Goal: Task Accomplishment & Management: Complete application form

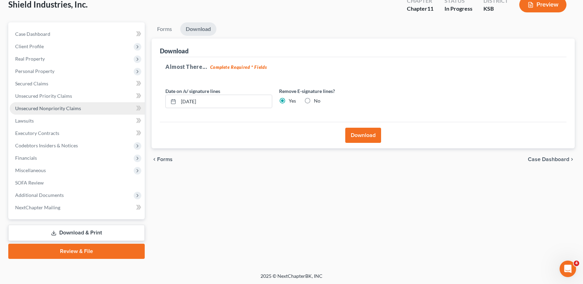
click at [38, 105] on span "Unsecured Nonpriority Claims" at bounding box center [48, 108] width 66 height 6
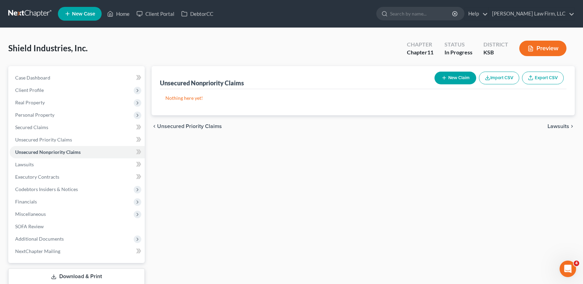
click at [459, 80] on button "New Claim" at bounding box center [455, 78] width 42 height 13
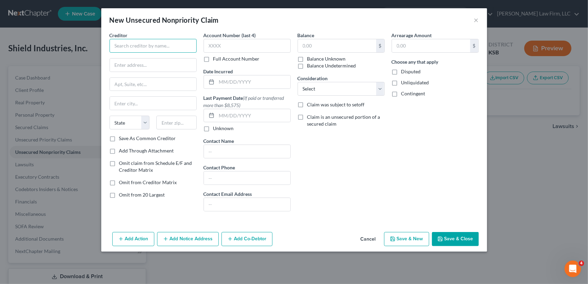
click at [152, 44] on input "text" at bounding box center [153, 46] width 87 height 14
type input "Advance Termite & Pest"
type input "[STREET_ADDRESS]"
type input "67501"
type input "[PERSON_NAME]"
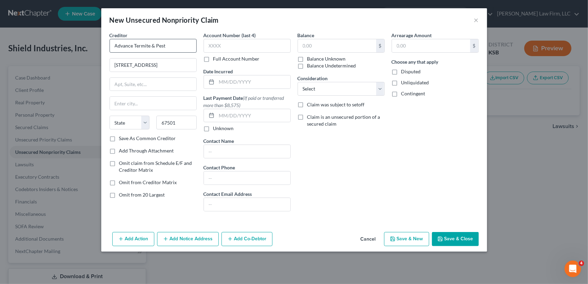
select select "17"
click at [226, 47] on input "text" at bounding box center [247, 46] width 87 height 14
type input "01/02"
type input "389.71"
click at [382, 90] on select "Select Cable / Satellite Services Collection Agency Credit Card Debt Debt Couns…" at bounding box center [341, 89] width 87 height 14
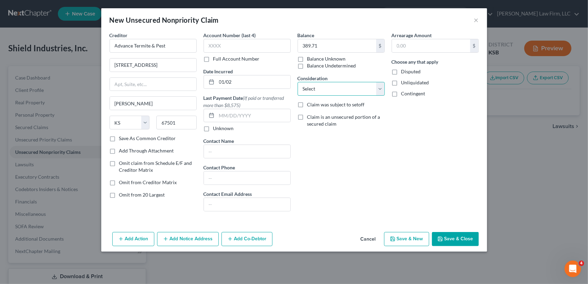
select select "15"
click at [298, 82] on select "Select Cable / Satellite Services Collection Agency Credit Card Debt Debt Couns…" at bounding box center [341, 89] width 87 height 14
click at [461, 238] on button "Save & Close" at bounding box center [455, 239] width 47 height 14
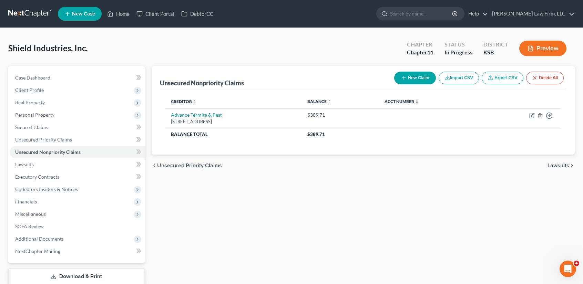
click at [420, 80] on button "New Claim" at bounding box center [415, 78] width 42 height 13
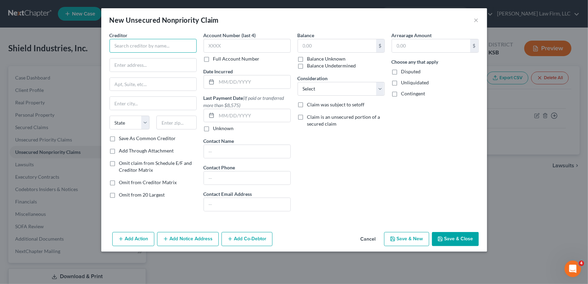
click at [145, 47] on input "text" at bounding box center [153, 46] width 87 height 14
type input "AirGas USA, LLC"
type input "PO Box 734671"
type input "75373"
type input "[GEOGRAPHIC_DATA]"
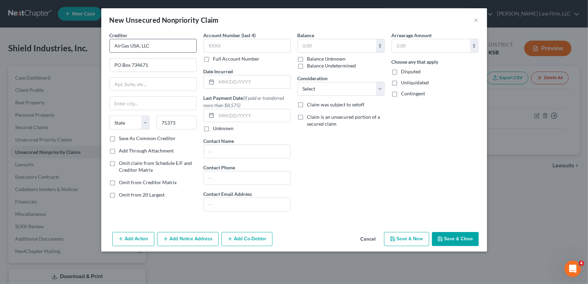
select select "45"
click at [220, 45] on input "text" at bounding box center [247, 46] width 87 height 14
type input "7243"
type input "01/02"
click at [311, 45] on input "text" at bounding box center [337, 45] width 78 height 13
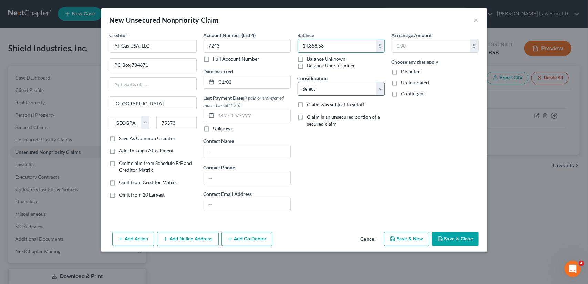
type input "14,858.58"
click at [378, 91] on select "Select Cable / Satellite Services Collection Agency Credit Card Debt Debt Couns…" at bounding box center [341, 89] width 87 height 14
select select "15"
click at [298, 82] on select "Select Cable / Satellite Services Collection Agency Credit Card Debt Debt Couns…" at bounding box center [341, 89] width 87 height 14
click at [409, 235] on button "Save & New" at bounding box center [406, 239] width 45 height 14
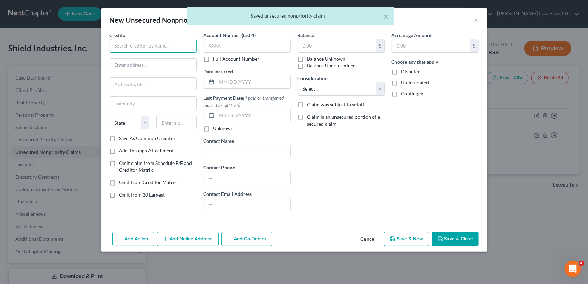
click at [124, 44] on input "text" at bounding box center [153, 46] width 87 height 14
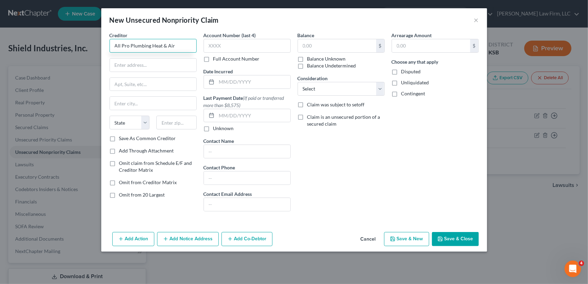
type input "All Pro Plumbing Heat & Air"
type input "[STREET_ADDRESS]"
type input "67505"
type input "South [PERSON_NAME]"
select select "17"
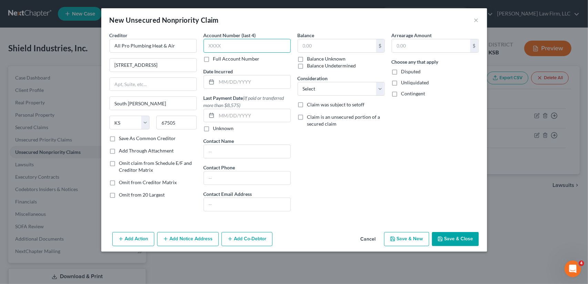
click at [228, 46] on input "text" at bounding box center [247, 46] width 87 height 14
type input "01/20"
click at [343, 44] on input "text" at bounding box center [337, 45] width 78 height 13
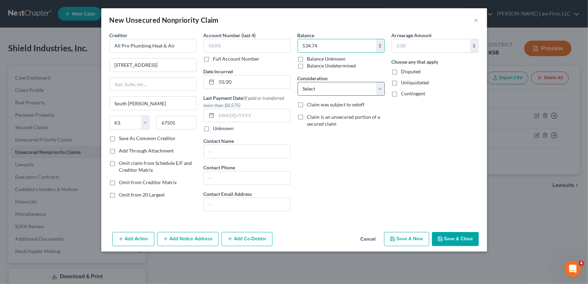
type input "534.74"
click at [379, 91] on select "Select Cable / Satellite Services Collection Agency Credit Card Debt Debt Couns…" at bounding box center [341, 89] width 87 height 14
select select "15"
click at [298, 82] on select "Select Cable / Satellite Services Collection Agency Credit Card Debt Debt Couns…" at bounding box center [341, 89] width 87 height 14
click at [400, 241] on button "Save & New" at bounding box center [406, 239] width 45 height 14
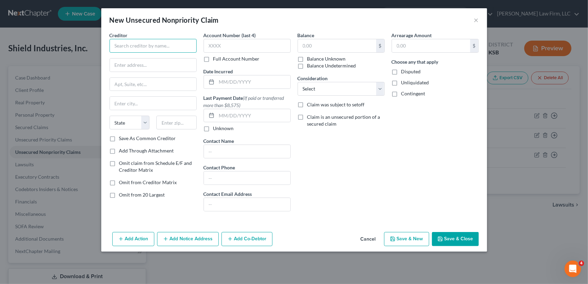
click at [125, 44] on input "text" at bounding box center [153, 46] width 87 height 14
click at [161, 44] on input "[PERSON_NAME], [PERSON_NAME] & [PERSON_NAME], L" at bounding box center [153, 46] width 87 height 14
type input "[PERSON_NAME], [PERSON_NAME] & [PERSON_NAME]"
type input "[STREET_ADDRESS]"
type input "67202"
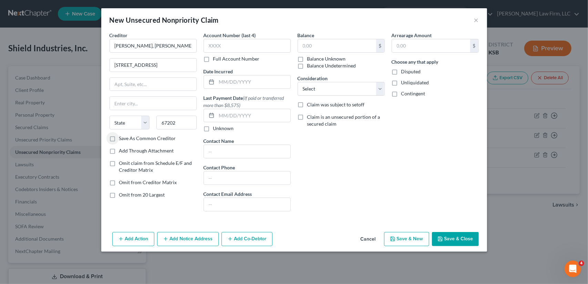
type input "Wichita"
select select "17"
click at [224, 84] on input "text" at bounding box center [254, 81] width 74 height 13
type input "01/02"
click at [221, 47] on input "text" at bounding box center [247, 46] width 87 height 14
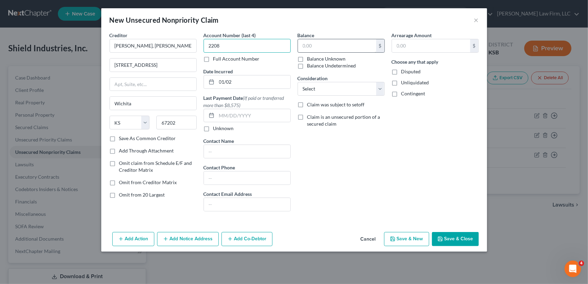
type input "2208"
click at [315, 46] on input "text" at bounding box center [337, 45] width 78 height 13
type input "7,357.50"
click at [373, 87] on select "Select Cable / Satellite Services Collection Agency Credit Card Debt Debt Couns…" at bounding box center [341, 89] width 87 height 14
select select "15"
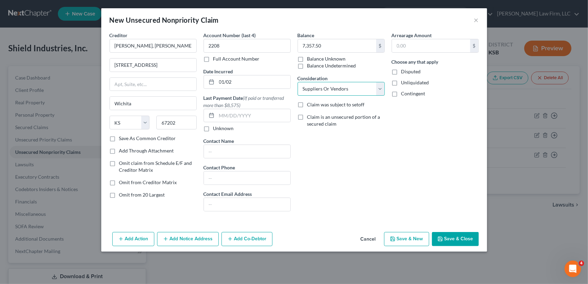
click at [298, 82] on select "Select Cable / Satellite Services Collection Agency Credit Card Debt Debt Couns…" at bounding box center [341, 89] width 87 height 14
click at [401, 241] on button "Save & New" at bounding box center [406, 239] width 45 height 14
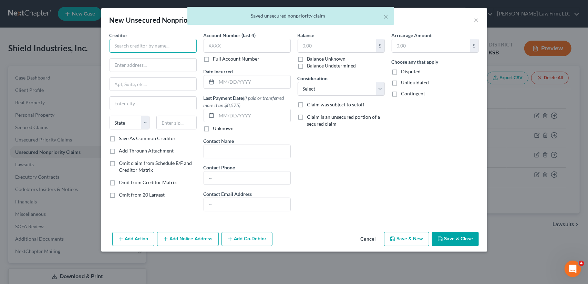
click at [155, 49] on input "text" at bounding box center [153, 46] width 87 height 14
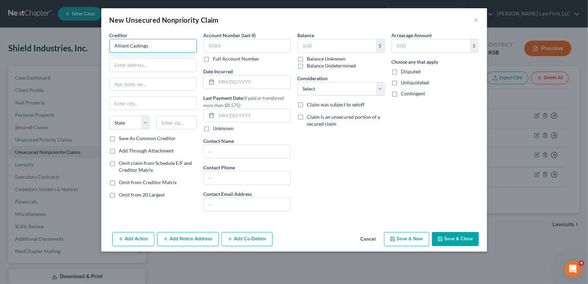
type input "Alliant Castings"
type input "[STREET_ADDRESS]"
click at [181, 123] on input "text" at bounding box center [176, 123] width 40 height 14
type input "55987"
type input "Winona"
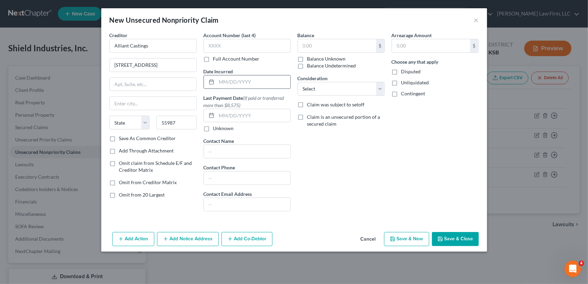
select select "24"
click at [219, 83] on input "text" at bounding box center [254, 81] width 74 height 13
type input "01/20"
click at [234, 46] on input "text" at bounding box center [247, 46] width 87 height 14
type input "9599"
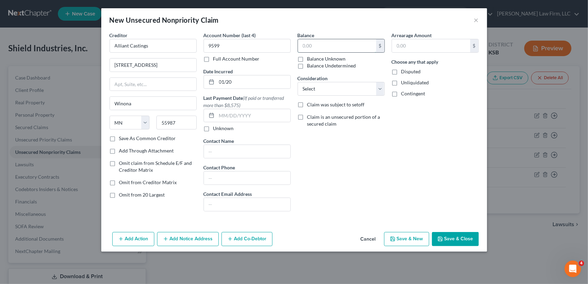
click at [312, 50] on input "text" at bounding box center [337, 45] width 78 height 13
type input "38,622.70"
click at [199, 237] on button "Add Notice Address" at bounding box center [188, 239] width 62 height 14
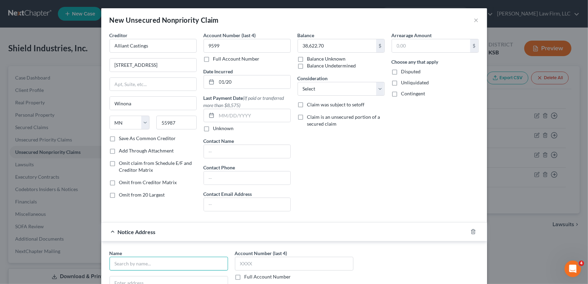
click at [145, 263] on input "text" at bounding box center [169, 264] width 118 height 14
type input "Lvington Law Firm"
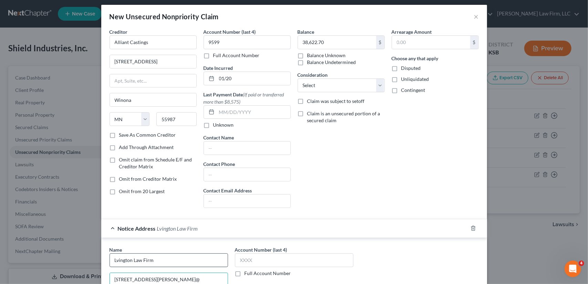
type input "[STREET_ADDRESS][PERSON_NAME]@"
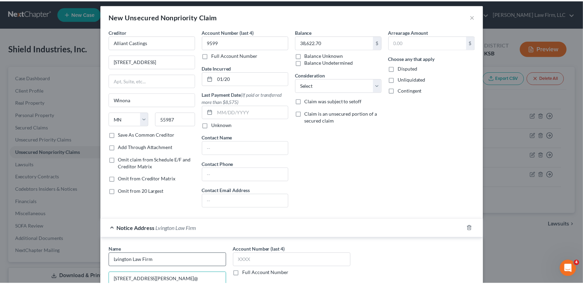
scroll to position [134, 0]
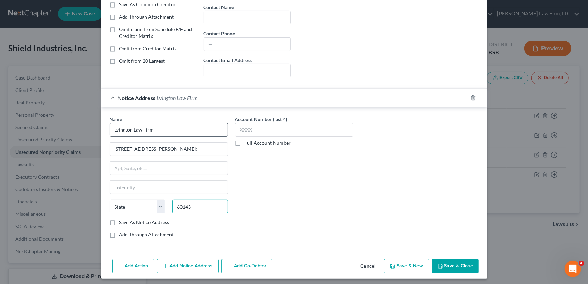
type input "60143"
type input "Itasca"
select select "14"
click at [444, 265] on button "Save & Close" at bounding box center [455, 266] width 47 height 14
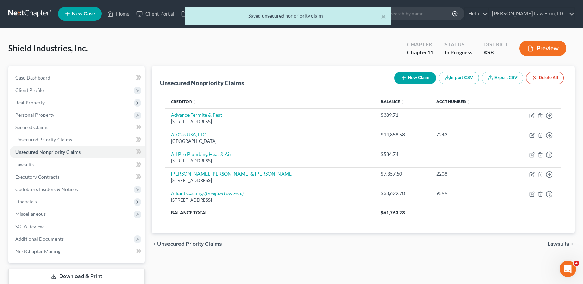
click at [411, 79] on button "New Claim" at bounding box center [415, 78] width 42 height 13
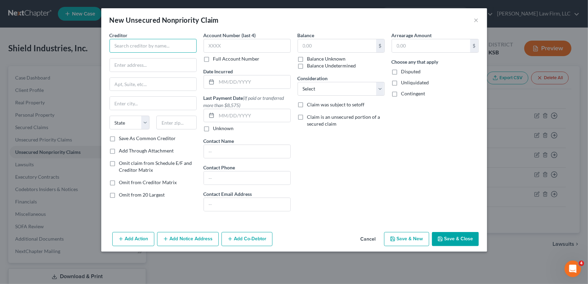
click at [120, 43] on input "text" at bounding box center [153, 46] width 87 height 14
type input "Arctic Glacier"
type input "PO Box 856530"
click at [165, 124] on input "text" at bounding box center [176, 123] width 40 height 14
type input "55485"
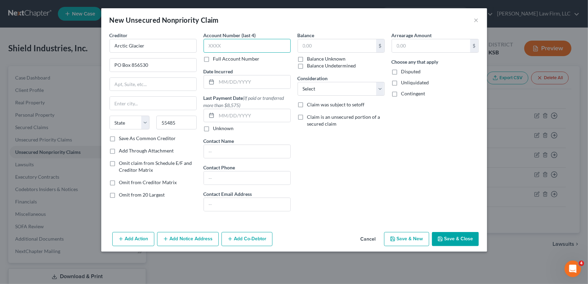
click at [247, 46] on input "text" at bounding box center [247, 46] width 87 height 14
type input "[GEOGRAPHIC_DATA]"
select select "24"
type input "7"
type input "2737"
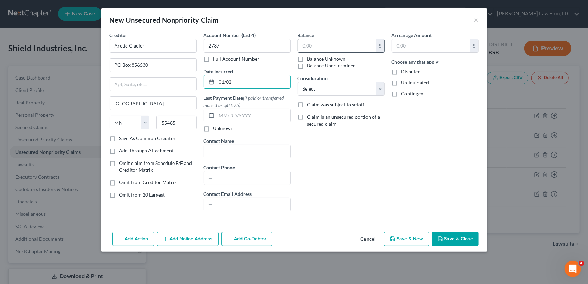
type input "01/02"
click at [307, 47] on input "text" at bounding box center [337, 45] width 78 height 13
type input "345.30"
click at [338, 87] on select "Select Cable / Satellite Services Collection Agency Credit Card Debt Debt Couns…" at bounding box center [341, 89] width 87 height 14
select select "15"
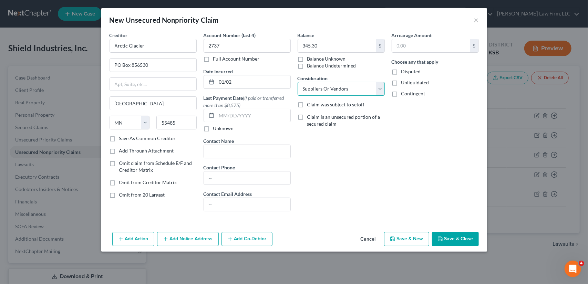
click at [298, 82] on select "Select Cable / Satellite Services Collection Agency Credit Card Debt Debt Couns…" at bounding box center [341, 89] width 87 height 14
click at [405, 237] on button "Save & New" at bounding box center [406, 239] width 45 height 14
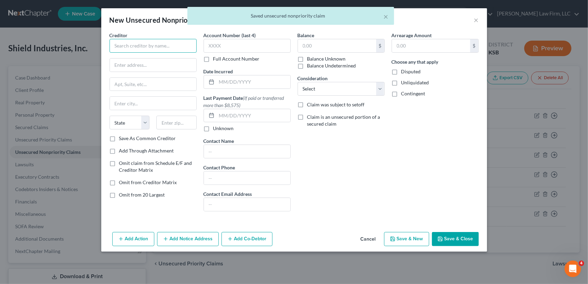
click at [125, 46] on input "text" at bounding box center [153, 46] width 87 height 14
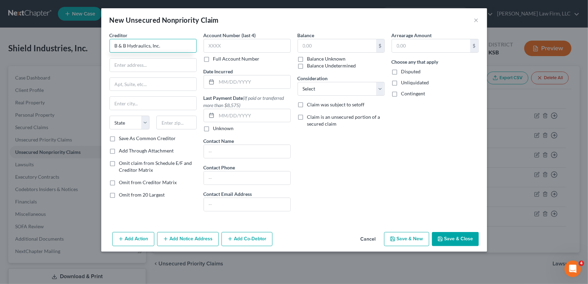
type input "B & B Hydraulics, Inc."
type input "[STREET_ADDRESS]"
click at [174, 125] on input "text" at bounding box center [176, 123] width 40 height 14
type input "67504"
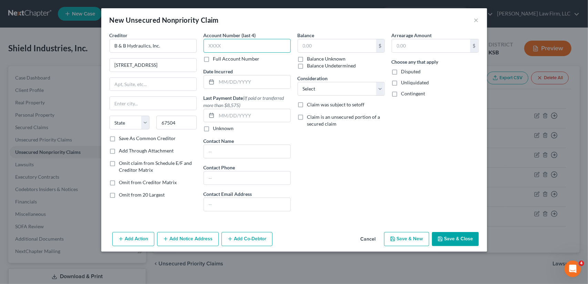
type input "[PERSON_NAME]"
select select "17"
click at [249, 45] on input "text" at bounding box center [247, 46] width 87 height 14
type input "3912"
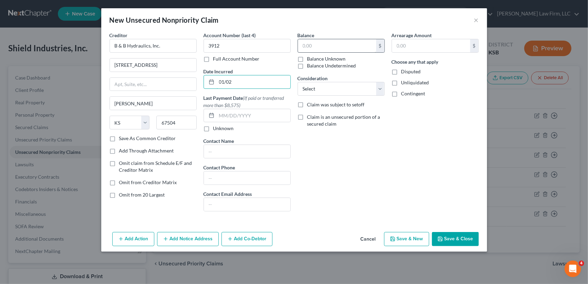
type input "01/02"
click at [327, 43] on input "text" at bounding box center [337, 45] width 78 height 13
type input "731.25"
click at [331, 84] on select "Select Cable / Satellite Services Collection Agency Credit Card Debt Debt Couns…" at bounding box center [341, 89] width 87 height 14
select select "15"
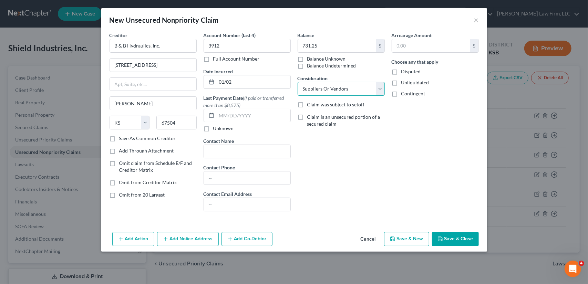
click at [298, 82] on select "Select Cable / Satellite Services Collection Agency Credit Card Debt Debt Couns…" at bounding box center [341, 89] width 87 height 14
click at [407, 239] on button "Save & New" at bounding box center [406, 239] width 45 height 14
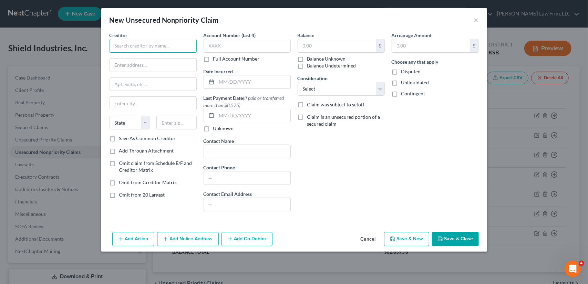
click at [152, 46] on input "text" at bounding box center [153, 46] width 87 height 14
type input "BG Automation LLC"
type input "[STREET_ADDRESS]"
type input "67037"
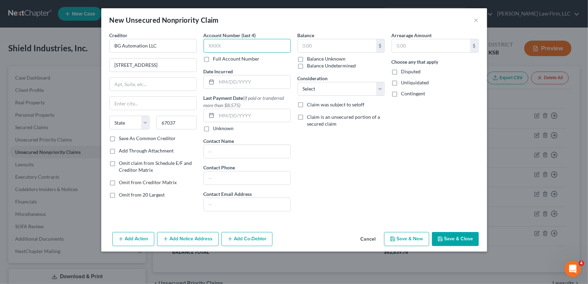
type input "[GEOGRAPHIC_DATA]"
select select "17"
click at [230, 46] on input "text" at bounding box center [247, 46] width 87 height 14
click at [222, 83] on input "text" at bounding box center [254, 81] width 74 height 13
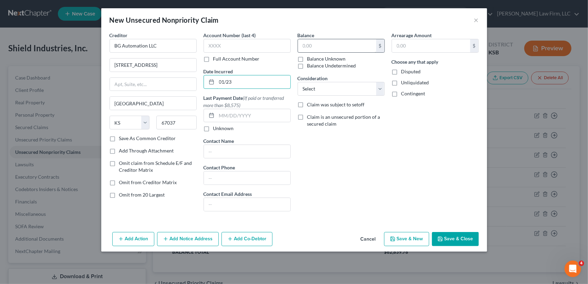
type input "01/23"
click at [329, 46] on input "text" at bounding box center [337, 45] width 78 height 13
type input "39,620.18"
drag, startPoint x: 340, startPoint y: 86, endPoint x: 338, endPoint y: 92, distance: 5.8
click at [340, 86] on select "Select Cable / Satellite Services Collection Agency Credit Card Debt Debt Couns…" at bounding box center [341, 89] width 87 height 14
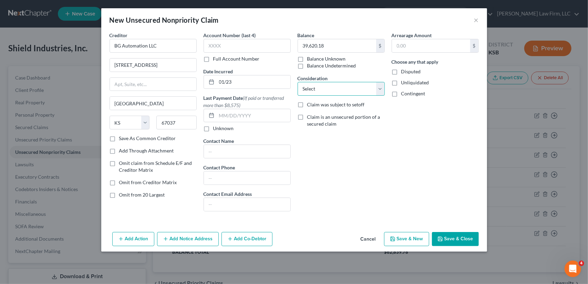
select select "15"
click at [298, 82] on select "Select Cable / Satellite Services Collection Agency Credit Card Debt Debt Couns…" at bounding box center [341, 89] width 87 height 14
click at [398, 237] on button "Save & New" at bounding box center [406, 239] width 45 height 14
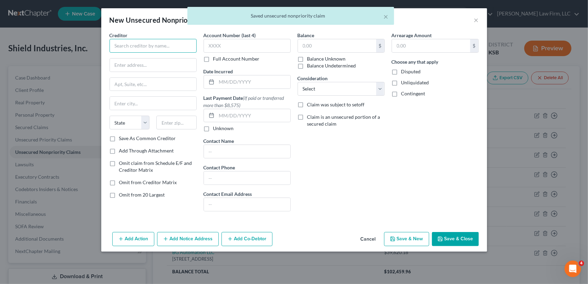
click at [152, 42] on input "text" at bounding box center [153, 46] width 87 height 14
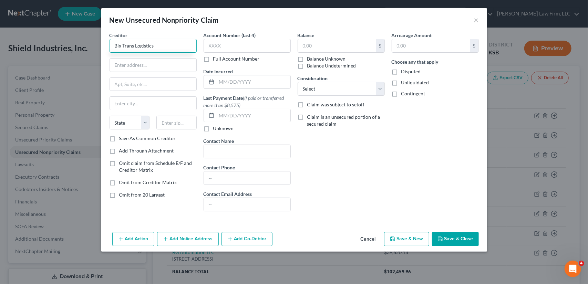
type input "Bix Trans Logistics"
type input "[STREET_ADDRESS][PERSON_NAME]"
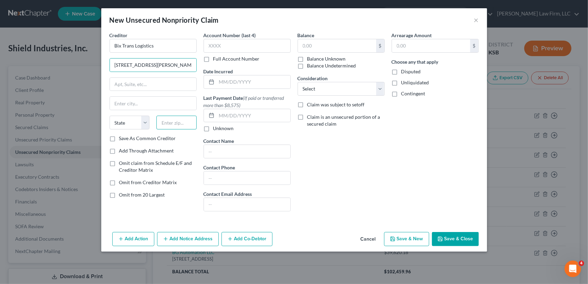
click at [167, 123] on input "text" at bounding box center [176, 123] width 40 height 14
type input "50602"
type input "[PERSON_NAME]"
select select "16"
click at [224, 80] on input "text" at bounding box center [254, 81] width 74 height 13
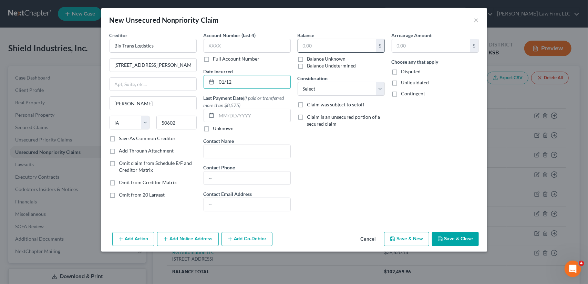
type input "01/12"
click at [318, 48] on input "text" at bounding box center [337, 45] width 78 height 13
type input "1,849.25"
click at [328, 90] on select "Select Cable / Satellite Services Collection Agency Credit Card Debt Debt Couns…" at bounding box center [341, 89] width 87 height 14
select select "15"
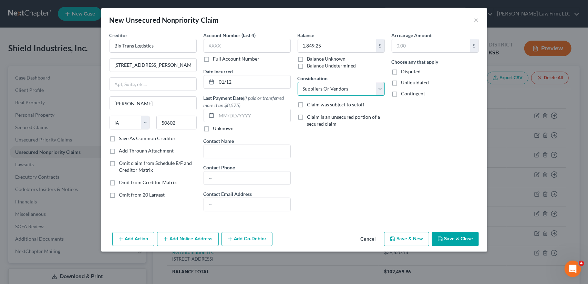
click at [298, 82] on select "Select Cable / Satellite Services Collection Agency Credit Card Debt Debt Couns…" at bounding box center [341, 89] width 87 height 14
click at [402, 236] on button "Save & New" at bounding box center [406, 239] width 45 height 14
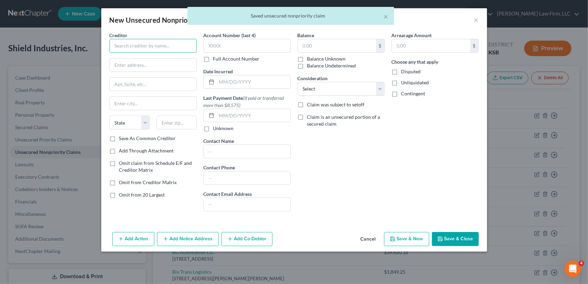
click at [134, 46] on input "text" at bounding box center [153, 46] width 87 height 14
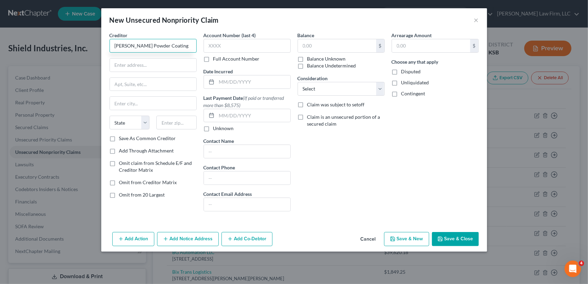
type input "[PERSON_NAME] Powder Coating"
type input "[STREET_ADDRESS]"
click at [179, 125] on input "text" at bounding box center [176, 123] width 40 height 14
type input "67501"
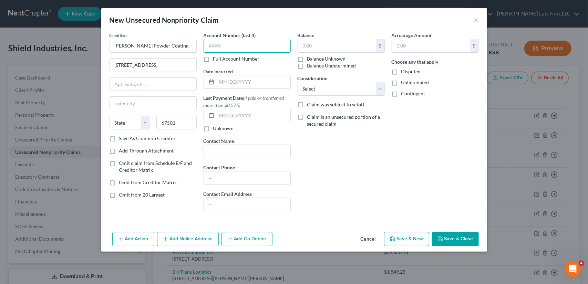
type input "[PERSON_NAME]"
select select "17"
click at [221, 48] on input "text" at bounding box center [247, 46] width 87 height 14
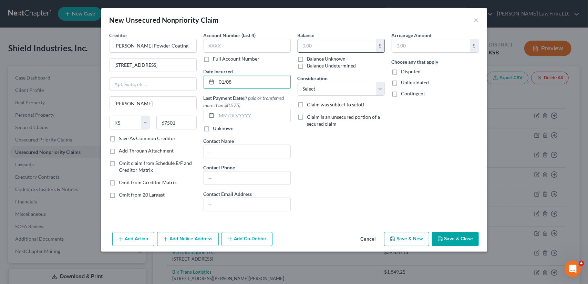
type input "01/08"
click at [309, 44] on input "text" at bounding box center [337, 45] width 78 height 13
type input "5,207.44"
click at [333, 84] on select "Select Cable / Satellite Services Collection Agency Credit Card Debt Debt Couns…" at bounding box center [341, 89] width 87 height 14
select select "15"
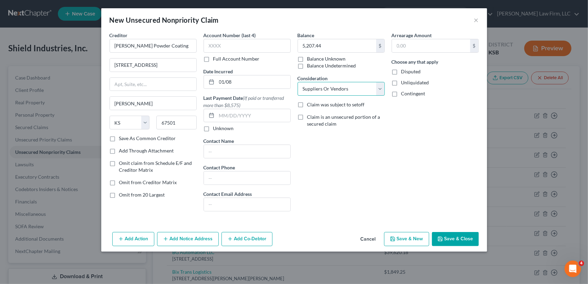
click at [298, 82] on select "Select Cable / Satellite Services Collection Agency Credit Card Debt Debt Couns…" at bounding box center [341, 89] width 87 height 14
click at [397, 236] on button "Save & New" at bounding box center [406, 239] width 45 height 14
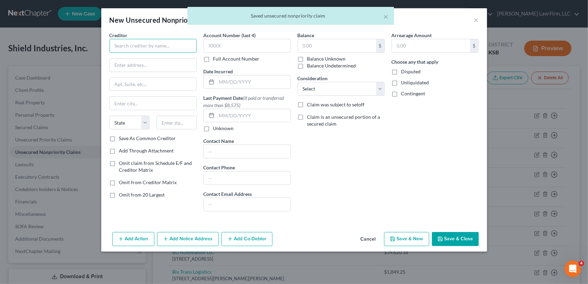
click at [133, 44] on input "text" at bounding box center [153, 46] width 87 height 14
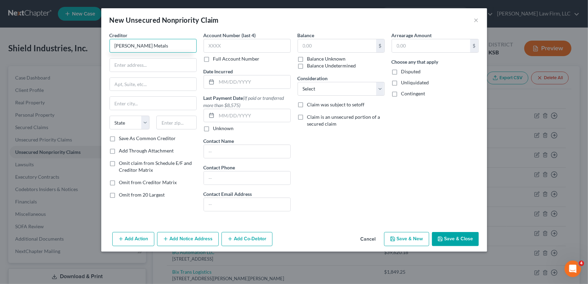
type input "[PERSON_NAME] Metals"
type input "[STREET_ADDRESS][PERSON_NAME]"
type input "64802"
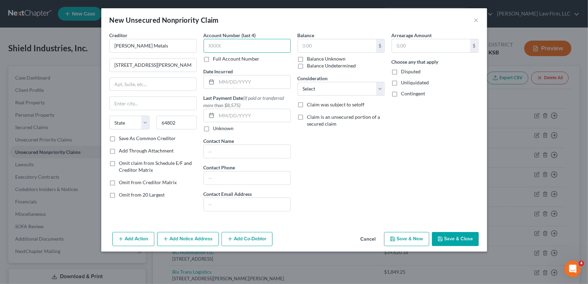
type input "Joplin"
select select "26"
click at [225, 47] on input "text" at bounding box center [247, 46] width 87 height 14
type input "7221"
click at [235, 83] on input "text" at bounding box center [254, 81] width 74 height 13
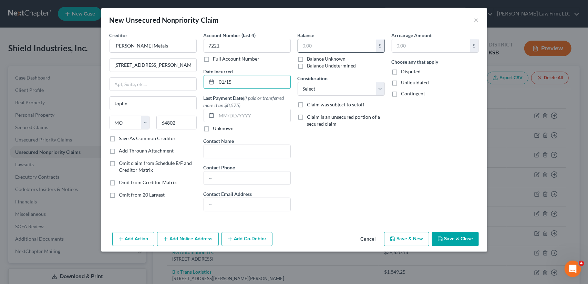
type input "01/15"
click at [315, 44] on input "text" at bounding box center [337, 45] width 78 height 13
type input "174.80"
click at [346, 89] on select "Select Cable / Satellite Services Collection Agency Credit Card Debt Debt Couns…" at bounding box center [341, 89] width 87 height 14
select select "15"
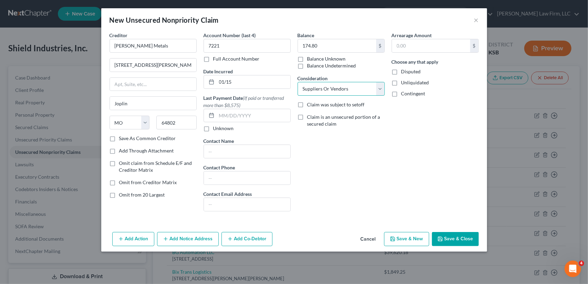
click at [298, 82] on select "Select Cable / Satellite Services Collection Agency Credit Card Debt Debt Couns…" at bounding box center [341, 89] width 87 height 14
click at [398, 234] on button "Save & New" at bounding box center [406, 239] width 45 height 14
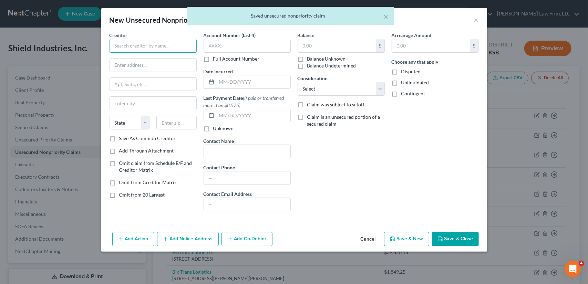
click at [140, 47] on input "text" at bounding box center [153, 46] width 87 height 14
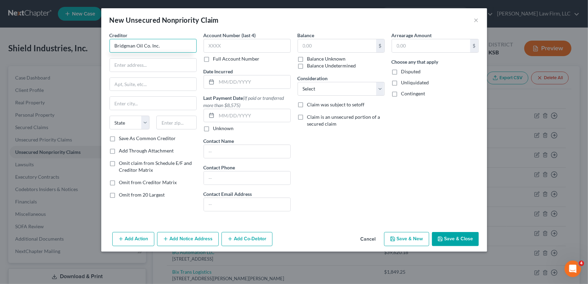
type input "Bridgman Oil Co. Inc."
type input "[STREET_ADDRESS]"
click at [169, 123] on input "text" at bounding box center [176, 123] width 40 height 14
type input "67501"
type input "[PERSON_NAME]"
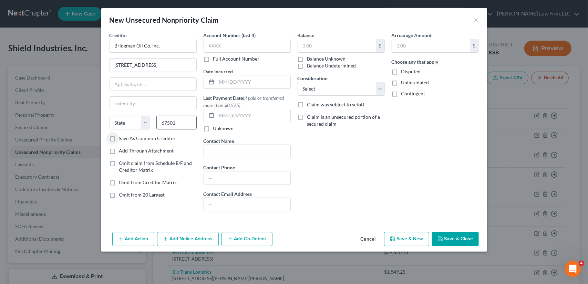
select select "17"
click at [234, 44] on input "text" at bounding box center [247, 46] width 87 height 14
type input "754"
type input "01/02"
click at [320, 41] on input "text" at bounding box center [337, 45] width 78 height 13
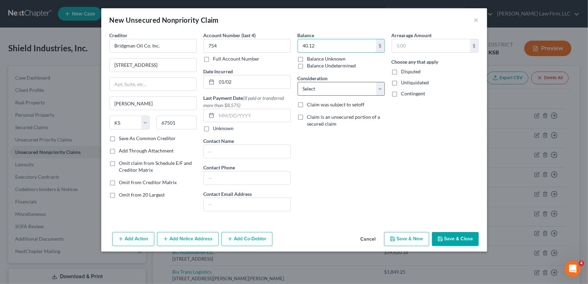
type input "40.12"
drag, startPoint x: 334, startPoint y: 86, endPoint x: 334, endPoint y: 93, distance: 6.5
click at [334, 86] on select "Select Cable / Satellite Services Collection Agency Credit Card Debt Debt Couns…" at bounding box center [341, 89] width 87 height 14
select select "15"
click at [298, 82] on select "Select Cable / Satellite Services Collection Agency Credit Card Debt Debt Couns…" at bounding box center [341, 89] width 87 height 14
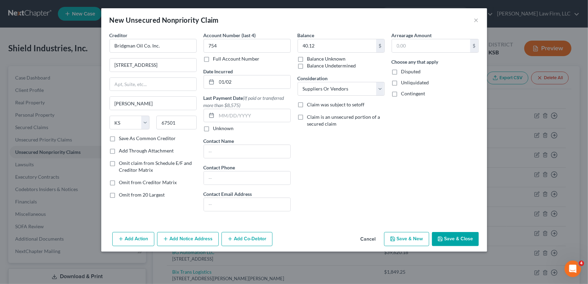
click at [422, 236] on button "Save & New" at bounding box center [406, 239] width 45 height 14
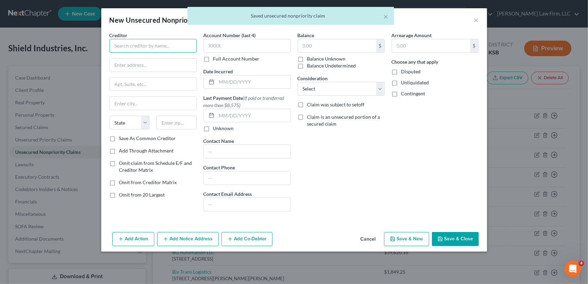
click at [141, 44] on input "text" at bounding box center [153, 46] width 87 height 14
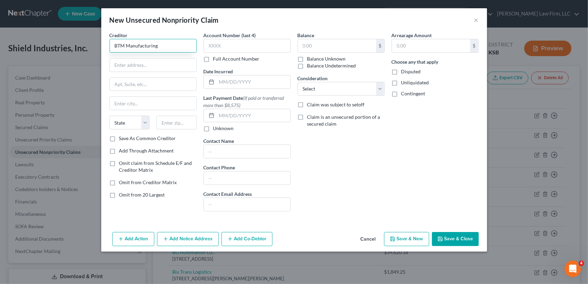
type input "BTM Manufacturing"
type input "[STREET_ADDRESS][PERSON_NAME]"
type input "64147"
type input "[US_STATE][GEOGRAPHIC_DATA]"
select select "26"
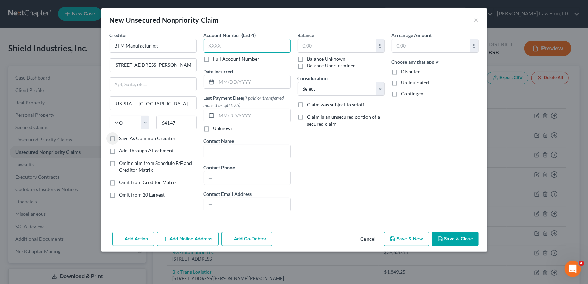
click at [242, 48] on input "text" at bounding box center [247, 46] width 87 height 14
click at [235, 81] on input "text" at bounding box center [254, 81] width 74 height 13
type input "01/15"
click at [319, 46] on input "text" at bounding box center [337, 45] width 78 height 13
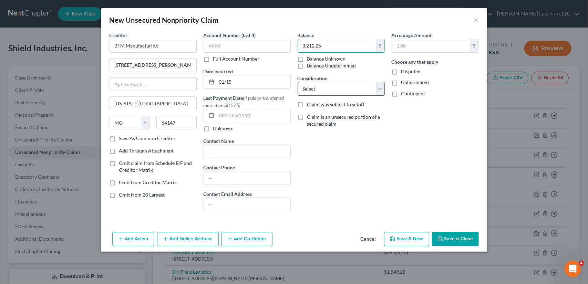
type input "3,212.25"
click at [333, 89] on select "Select Cable / Satellite Services Collection Agency Credit Card Debt Debt Couns…" at bounding box center [341, 89] width 87 height 14
select select "15"
click at [298, 82] on select "Select Cable / Satellite Services Collection Agency Credit Card Debt Debt Couns…" at bounding box center [341, 89] width 87 height 14
click at [395, 237] on icon "button" at bounding box center [393, 239] width 6 height 6
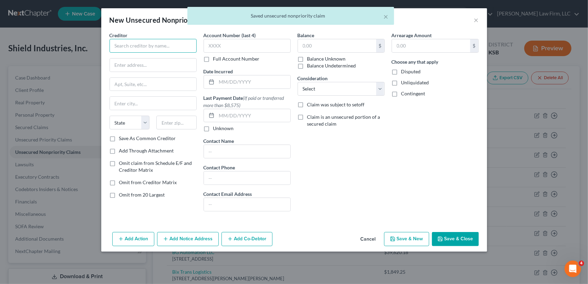
click at [133, 46] on input "text" at bounding box center [153, 46] width 87 height 14
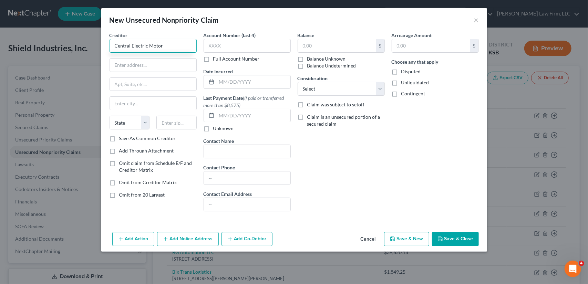
type input "Central Electric Motor"
type input "327 [GEOGRAPHIC_DATA]"
click at [176, 120] on input "text" at bounding box center [176, 123] width 40 height 14
type input "67501"
type input "[PERSON_NAME]"
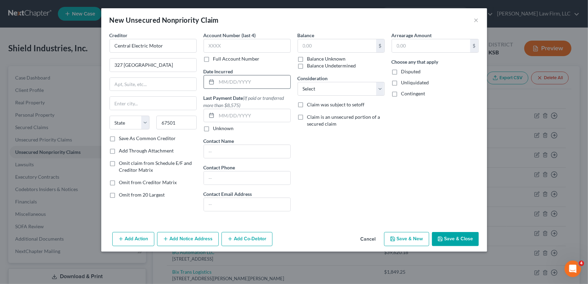
select select "17"
click at [247, 81] on input "text" at bounding box center [254, 81] width 74 height 13
type input "01/02"
click at [305, 44] on input "text" at bounding box center [337, 45] width 78 height 13
type input "285.00"
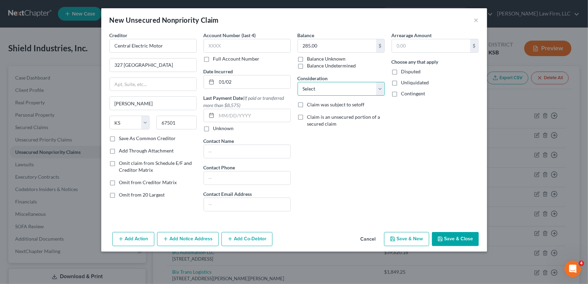
click at [333, 92] on select "Select Cable / Satellite Services Collection Agency Credit Card Debt Debt Couns…" at bounding box center [341, 89] width 87 height 14
select select "15"
click at [298, 82] on select "Select Cable / Satellite Services Collection Agency Credit Card Debt Debt Couns…" at bounding box center [341, 89] width 87 height 14
click at [397, 239] on button "Save & New" at bounding box center [406, 239] width 45 height 14
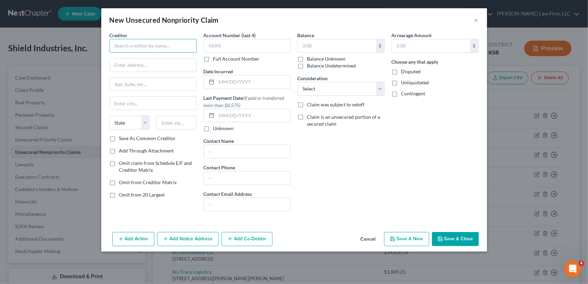
click at [126, 45] on input "text" at bounding box center [153, 46] width 87 height 14
type input "Cintas First Aid & Safety"
type input "PO Box 631025"
drag, startPoint x: 169, startPoint y: 122, endPoint x: 170, endPoint y: 118, distance: 3.8
click at [169, 121] on input "text" at bounding box center [176, 123] width 40 height 14
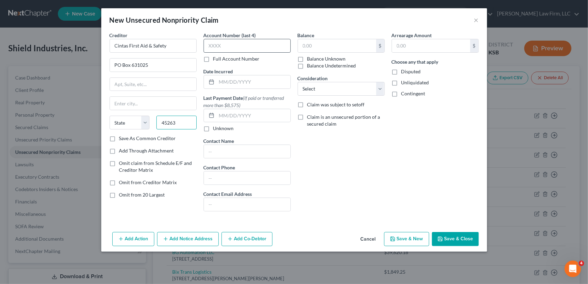
type input "45263"
type input "[GEOGRAPHIC_DATA]"
select select "36"
click at [238, 48] on input "text" at bounding box center [247, 46] width 87 height 14
type input "1711"
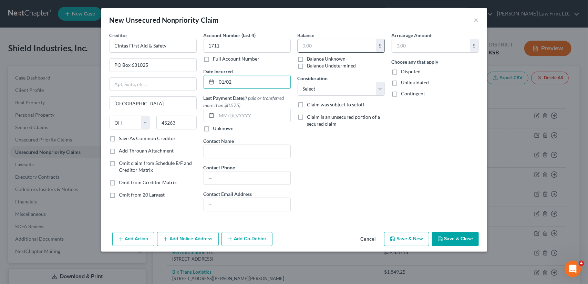
type input "01/02"
click at [315, 44] on input "text" at bounding box center [337, 45] width 78 height 13
type input "6"
type input "8,711.68"
click at [338, 87] on select "Select Cable / Satellite Services Collection Agency Credit Card Debt Debt Couns…" at bounding box center [341, 89] width 87 height 14
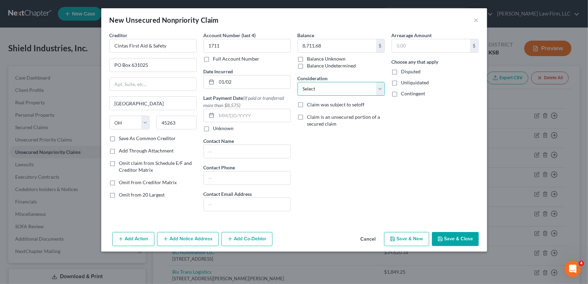
select select "15"
click at [298, 82] on select "Select Cable / Satellite Services Collection Agency Credit Card Debt Debt Couns…" at bounding box center [341, 89] width 87 height 14
click at [408, 239] on button "Save & New" at bounding box center [406, 239] width 45 height 14
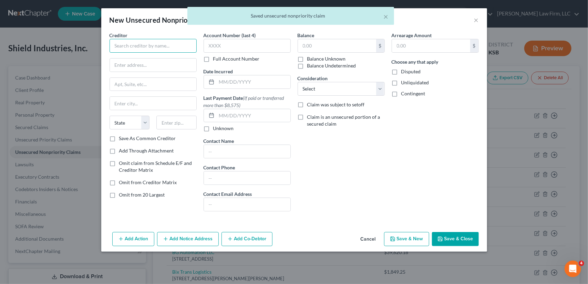
click at [125, 46] on input "text" at bounding box center [153, 46] width 87 height 14
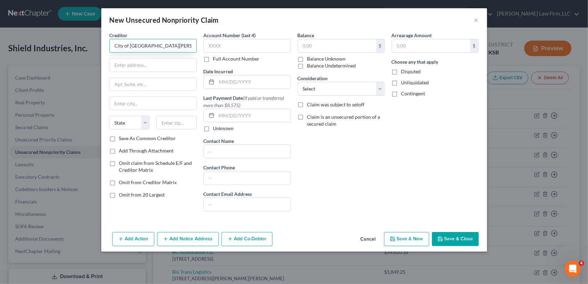
type input "City of [GEOGRAPHIC_DATA][PERSON_NAME]"
type input "2 [GEOGRAPHIC_DATA]"
type input "67505"
type input "South [PERSON_NAME]"
select select "17"
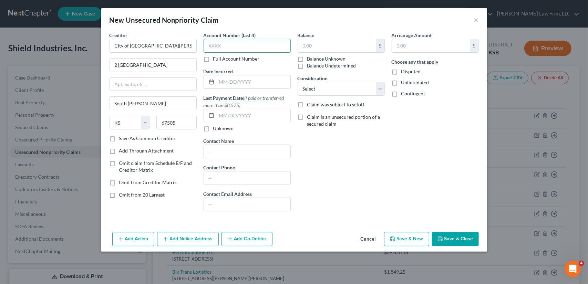
click at [227, 46] on input "text" at bounding box center [247, 46] width 87 height 14
type input "1113"
type input "01/02"
click at [329, 46] on input "text" at bounding box center [337, 45] width 78 height 13
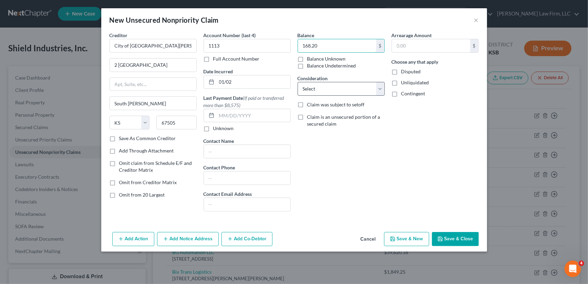
type input "168.20"
click at [332, 89] on select "Select Cable / Satellite Services Collection Agency Credit Card Debt Debt Couns…" at bounding box center [341, 89] width 87 height 14
select select "15"
click at [298, 82] on select "Select Cable / Satellite Services Collection Agency Credit Card Debt Debt Couns…" at bounding box center [341, 89] width 87 height 14
click at [399, 233] on button "Save & New" at bounding box center [406, 239] width 45 height 14
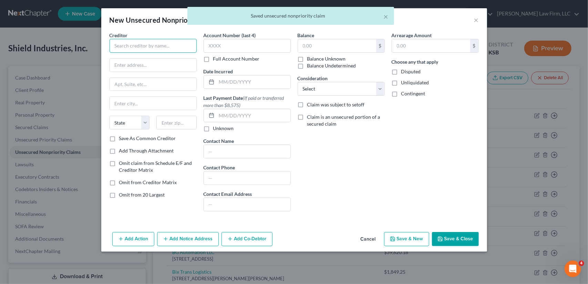
click at [143, 47] on input "text" at bounding box center [153, 46] width 87 height 14
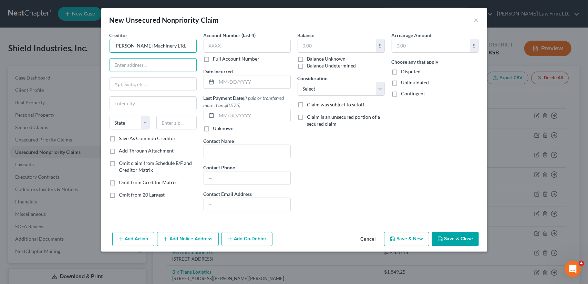
click at [152, 46] on input "[PERSON_NAME] Machinery LTd." at bounding box center [153, 46] width 87 height 14
type input "[PERSON_NAME] Machinery Ltd."
type input "Rm. [STREET_ADDRESS][PERSON_NAME]"
type input "[STREET_ADDRESS][PERSON_NAME]"
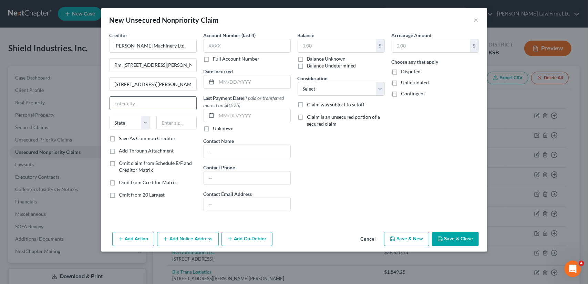
click at [146, 104] on input "text" at bounding box center [153, 103] width 86 height 13
click at [146, 104] on input "[PERSON_NAME]" at bounding box center [153, 103] width 86 height 13
type input "[PERSON_NAME], [GEOGRAPHIC_DATA]"
click at [228, 47] on input "text" at bounding box center [247, 46] width 87 height 14
click at [234, 84] on input "text" at bounding box center [254, 81] width 74 height 13
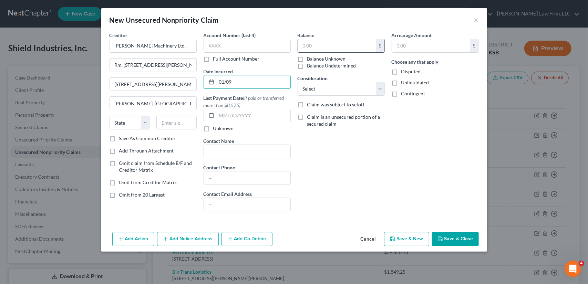
type input "01/09"
click at [322, 45] on input "text" at bounding box center [337, 45] width 78 height 13
type input "82,754.00"
click at [383, 87] on select "Select Cable / Satellite Services Collection Agency Credit Card Debt Debt Couns…" at bounding box center [341, 89] width 87 height 14
select select "15"
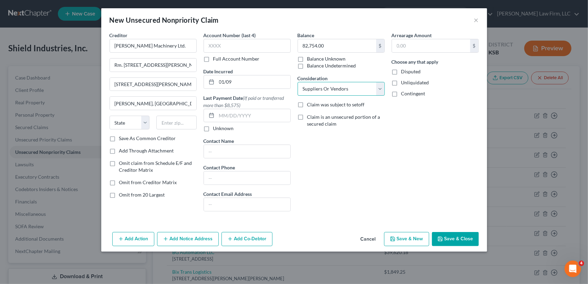
click at [298, 82] on select "Select Cable / Satellite Services Collection Agency Credit Card Debt Debt Couns…" at bounding box center [341, 89] width 87 height 14
click at [398, 237] on button "Save & New" at bounding box center [406, 239] width 45 height 14
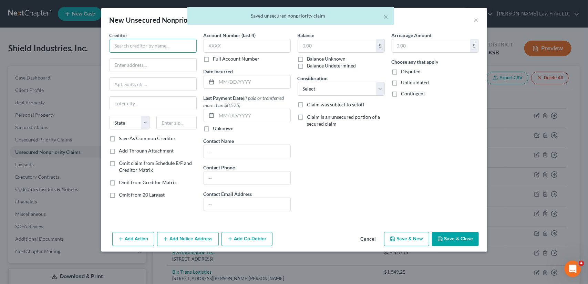
click at [135, 47] on input "text" at bounding box center [153, 46] width 87 height 14
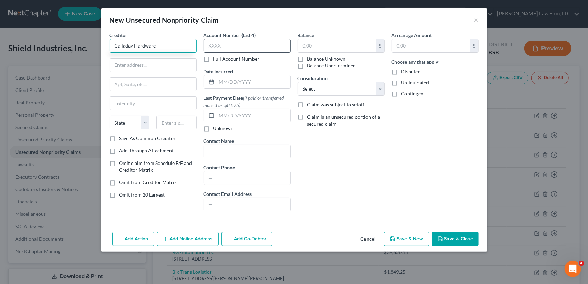
type input "Calladay Hardware"
click at [234, 45] on input "text" at bounding box center [247, 46] width 87 height 14
type input "2964"
click at [230, 82] on input "text" at bounding box center [254, 81] width 74 height 13
type input "01/02"
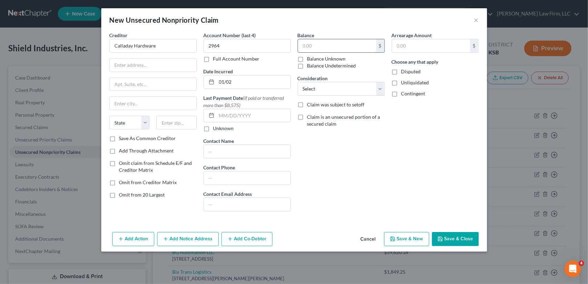
click at [320, 45] on input "text" at bounding box center [337, 45] width 78 height 13
type input "384.23"
click at [326, 91] on select "Select Cable / Satellite Services Collection Agency Credit Card Debt Debt Couns…" at bounding box center [341, 89] width 87 height 14
select select "15"
click at [298, 82] on select "Select Cable / Satellite Services Collection Agency Credit Card Debt Debt Couns…" at bounding box center [341, 89] width 87 height 14
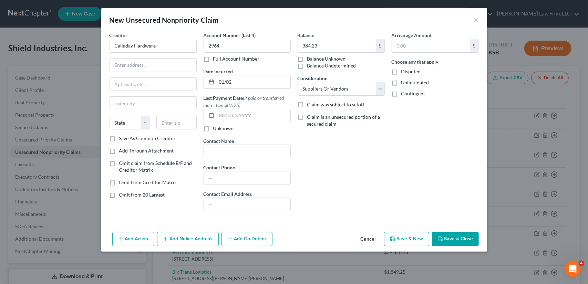
click at [446, 240] on button "Save & Close" at bounding box center [455, 239] width 47 height 14
